Goal: Task Accomplishment & Management: Use online tool/utility

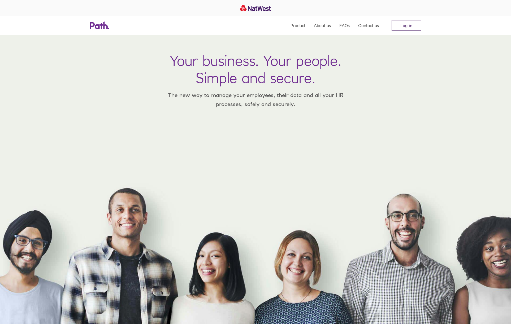
click at [402, 26] on link "Log in" at bounding box center [406, 25] width 29 height 11
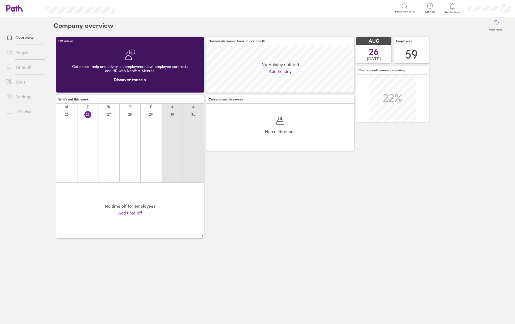
scroll to position [47, 148]
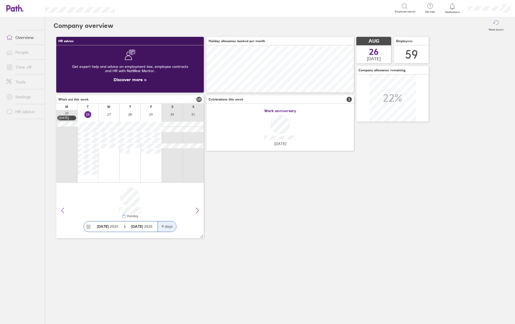
click at [31, 68] on link "Time off" at bounding box center [23, 67] width 43 height 11
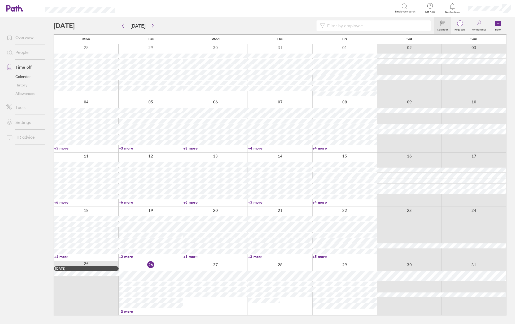
click at [335, 27] on input at bounding box center [376, 26] width 102 height 10
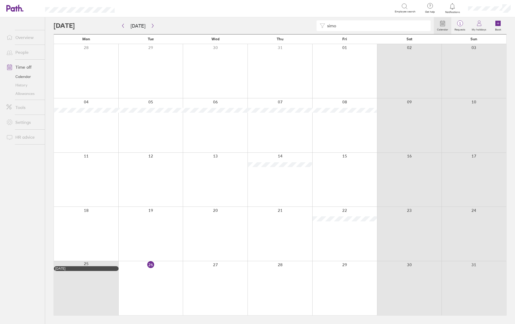
drag, startPoint x: 301, startPoint y: 32, endPoint x: 280, endPoint y: 33, distance: 21.3
click at [280, 33] on div "simo Calendar 1 Requests My holidays Book" at bounding box center [280, 25] width 453 height 17
drag, startPoint x: 340, startPoint y: 26, endPoint x: 318, endPoint y: 26, distance: 22.6
click at [318, 26] on div "dam" at bounding box center [374, 25] width 114 height 11
drag, startPoint x: 368, startPoint y: 25, endPoint x: 307, endPoint y: 23, distance: 60.6
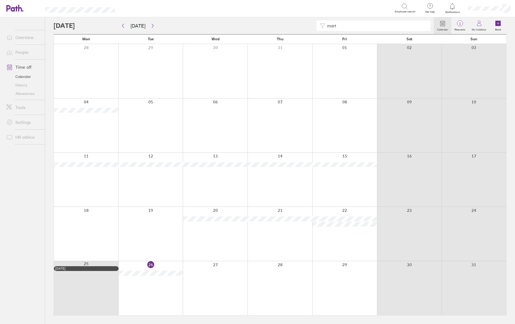
click at [305, 25] on div "mart" at bounding box center [244, 25] width 380 height 11
type input "andre"
